Goal: Find specific page/section: Find specific page/section

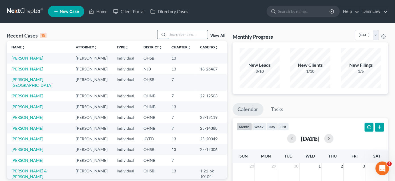
click at [201, 34] on input "search" at bounding box center [188, 34] width 40 height 8
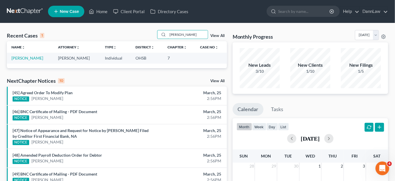
type input "[PERSON_NAME]"
click at [22, 61] on td "[PERSON_NAME]" at bounding box center [30, 58] width 47 height 11
click at [22, 60] on td "[PERSON_NAME]" at bounding box center [30, 58] width 47 height 11
click at [22, 59] on link "[PERSON_NAME]" at bounding box center [27, 57] width 32 height 5
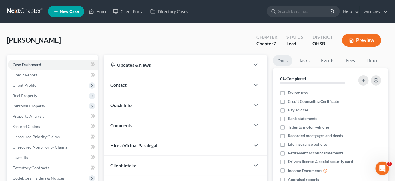
click at [106, 43] on div "[PERSON_NAME] Upgraded Chapter Chapter 7 Status Lead District [GEOGRAPHIC_DATA]…" at bounding box center [197, 42] width 381 height 25
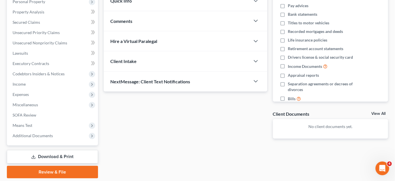
scroll to position [123, 0]
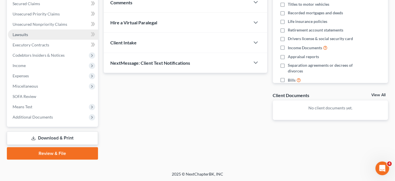
click at [48, 39] on link "Lawsuits" at bounding box center [53, 34] width 90 height 10
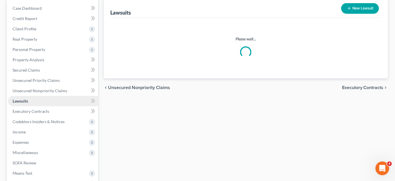
click at [48, 39] on ul "Case Dashboard Payments Invoices Payments Payments Credit Report Client Profile" at bounding box center [53, 95] width 90 height 185
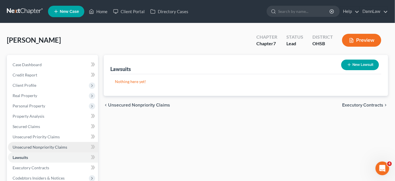
click at [57, 145] on span "Unsecured Nonpriority Claims" at bounding box center [40, 146] width 55 height 5
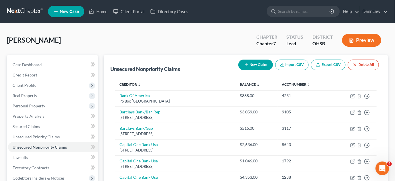
click at [182, 36] on div "[PERSON_NAME] Upgraded Chapter Chapter 7 Status Lead District [GEOGRAPHIC_DATA]…" at bounding box center [197, 42] width 381 height 25
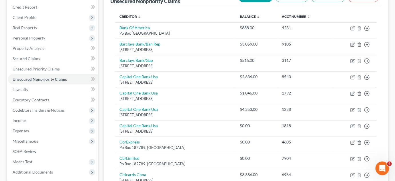
scroll to position [73, 0]
